Goal: Task Accomplishment & Management: Manage account settings

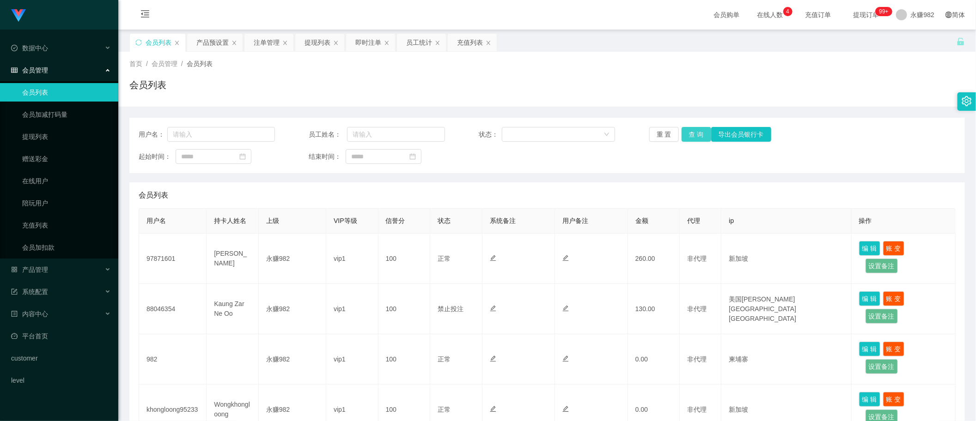
click at [691, 137] on button "查 询" at bounding box center [696, 134] width 30 height 15
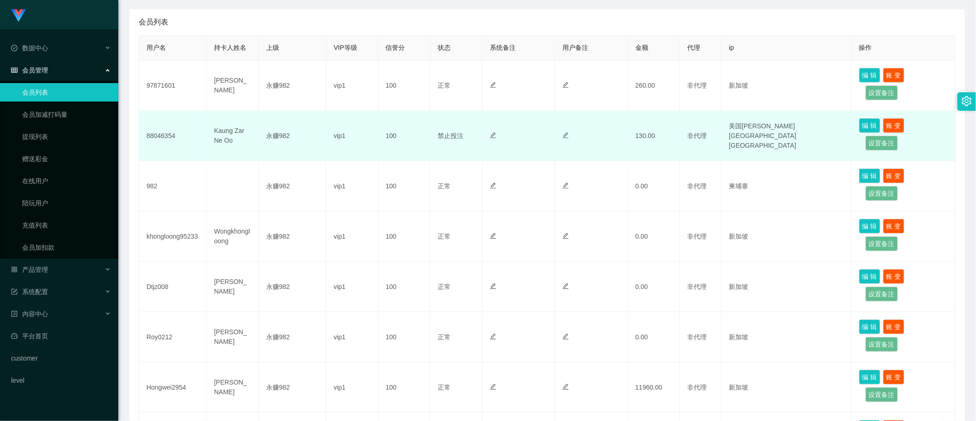
scroll to position [115, 0]
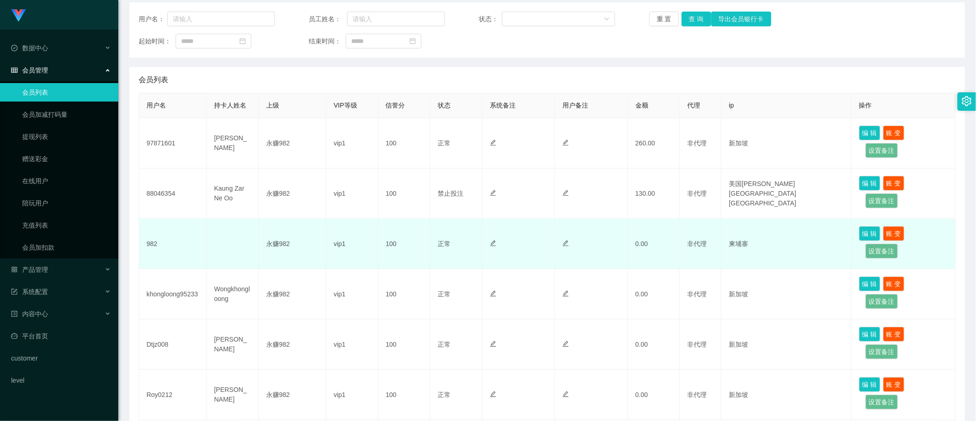
click at [151, 245] on td "982" at bounding box center [172, 244] width 67 height 50
click at [868, 236] on button "编 辑" at bounding box center [869, 233] width 21 height 15
type input "982"
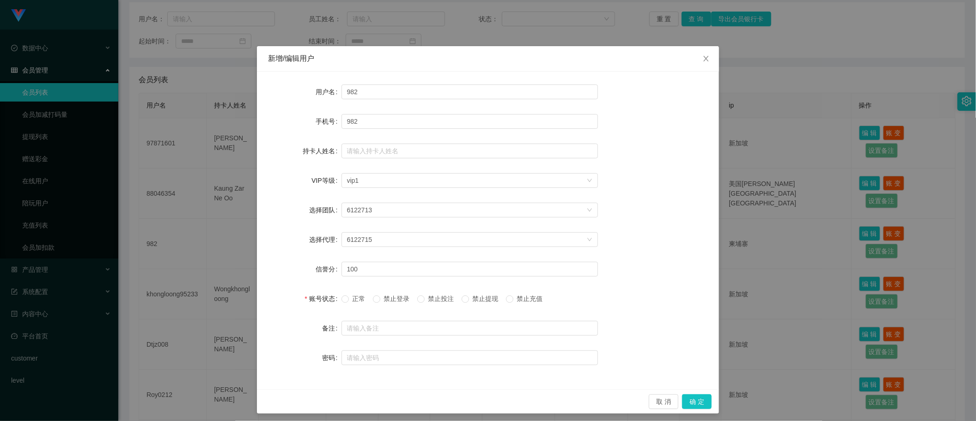
click at [429, 302] on span "禁止投注" at bounding box center [441, 298] width 33 height 7
click at [686, 400] on button "确 定" at bounding box center [697, 401] width 30 height 15
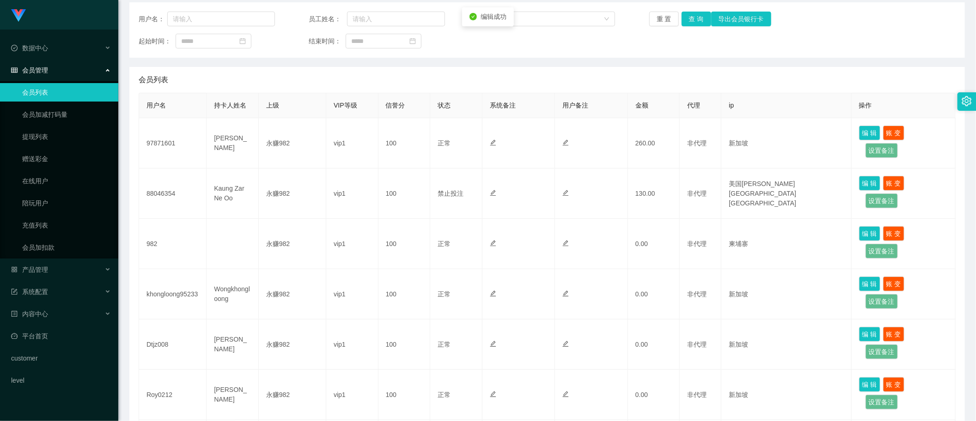
scroll to position [0, 0]
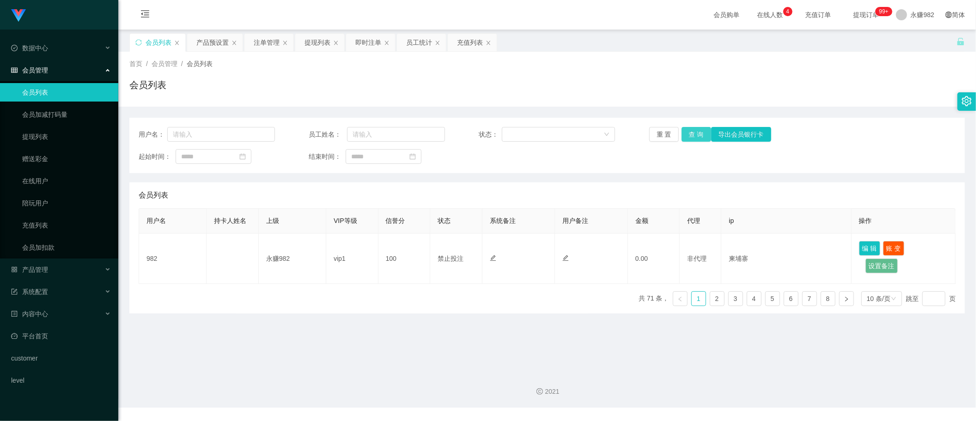
click at [692, 135] on button "查 询" at bounding box center [696, 134] width 30 height 15
